Goal: Task Accomplishment & Management: Use online tool/utility

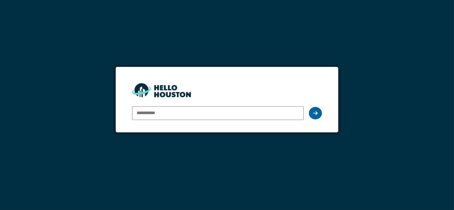
type input "**********"
click at [317, 115] on icon at bounding box center [315, 113] width 5 height 5
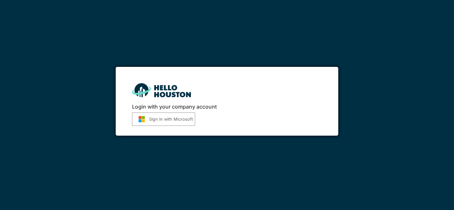
click at [182, 122] on button "Sign in with Microsoft" at bounding box center [163, 119] width 63 height 13
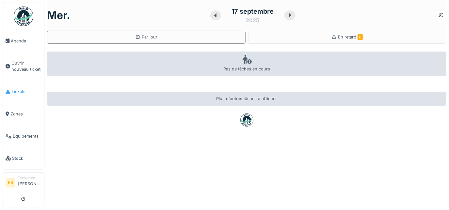
click at [22, 89] on span "Tickets" at bounding box center [26, 92] width 30 height 6
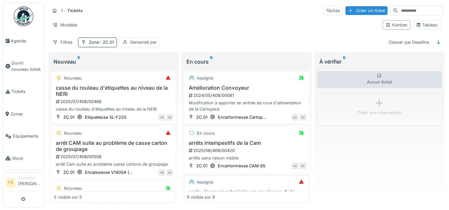
click at [249, 183] on div "Assigné" at bounding box center [246, 182] width 119 height 8
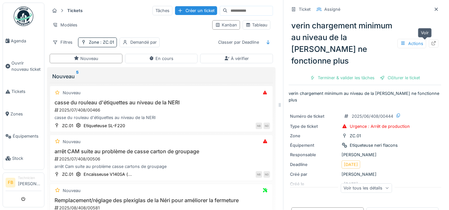
click at [431, 42] on icon at bounding box center [433, 43] width 5 height 4
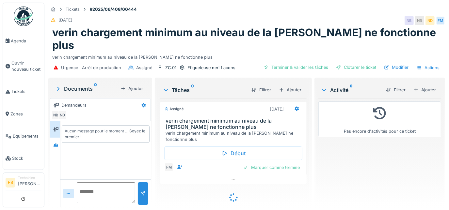
click at [426, 42] on div "Annuler Tickets #2025/06/408/00444 [DATE] NB NB ND FM verin chargement minimum …" at bounding box center [224, 105] width 449 height 210
click at [426, 52] on div "verin chargement minimum au niveau de la [PERSON_NAME] ne fonctionne plus" at bounding box center [246, 56] width 389 height 9
